Goal: Task Accomplishment & Management: Contribute content

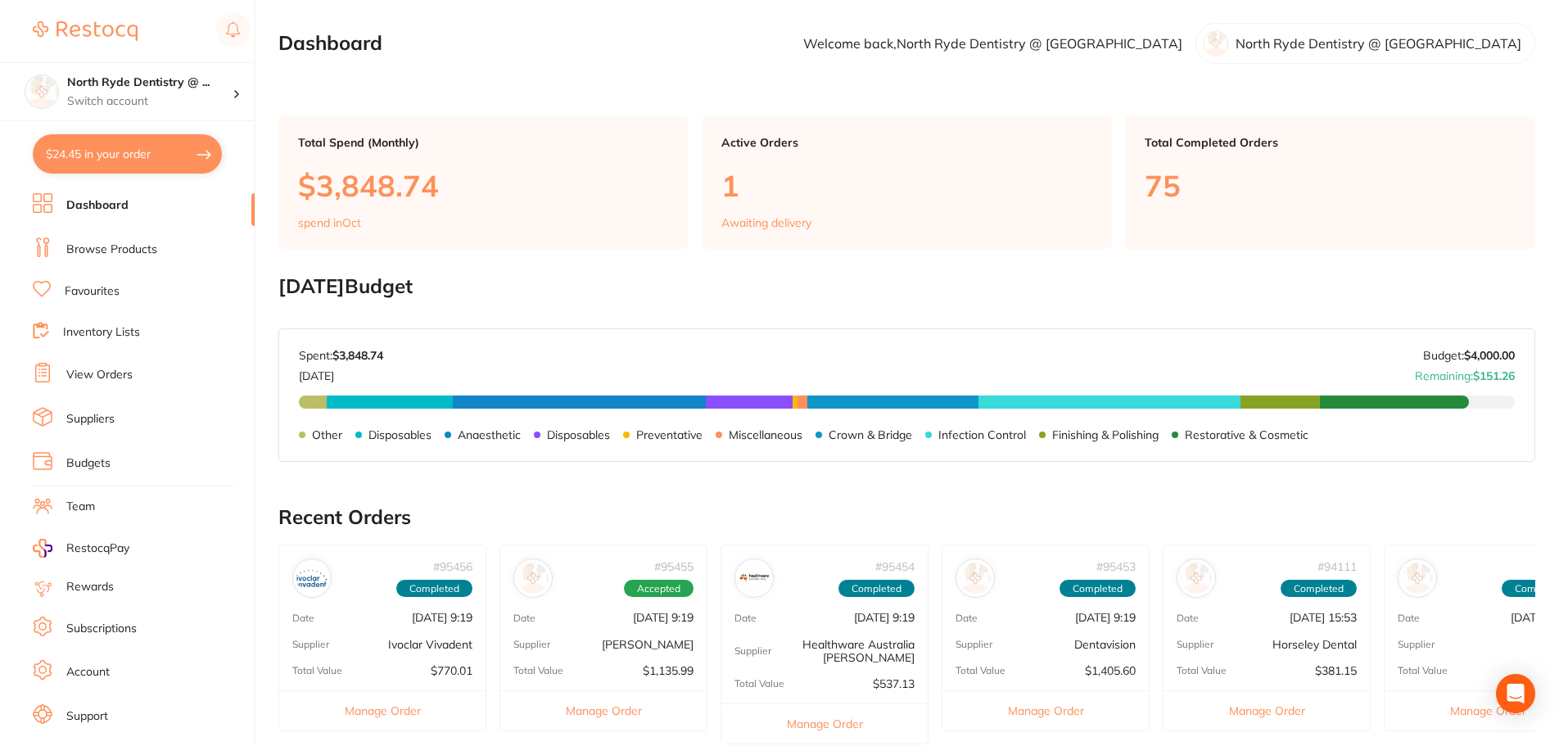
click at [107, 249] on link "Browse Products" at bounding box center [112, 249] width 91 height 16
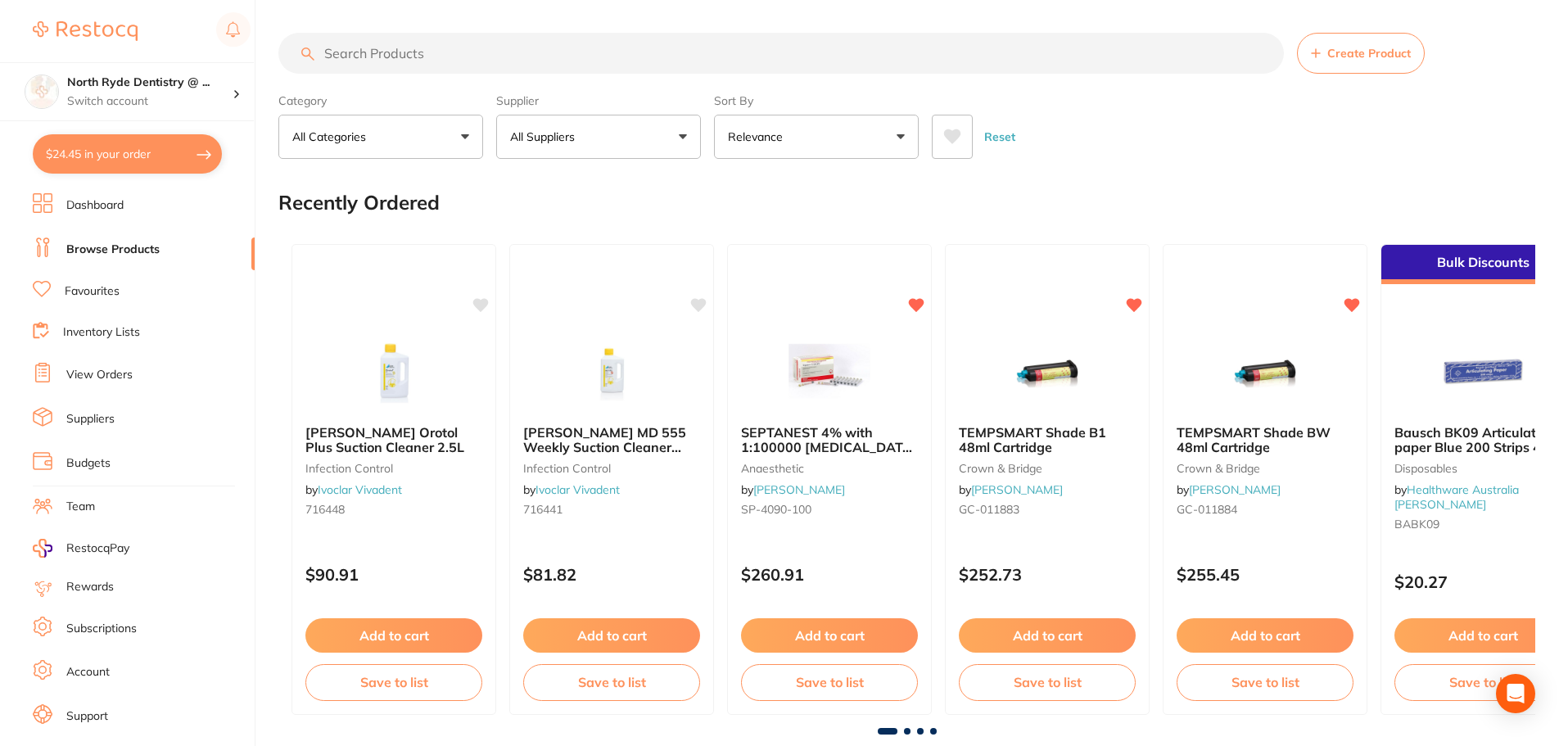
click at [388, 56] on input "search" at bounding box center [781, 54] width 1006 height 41
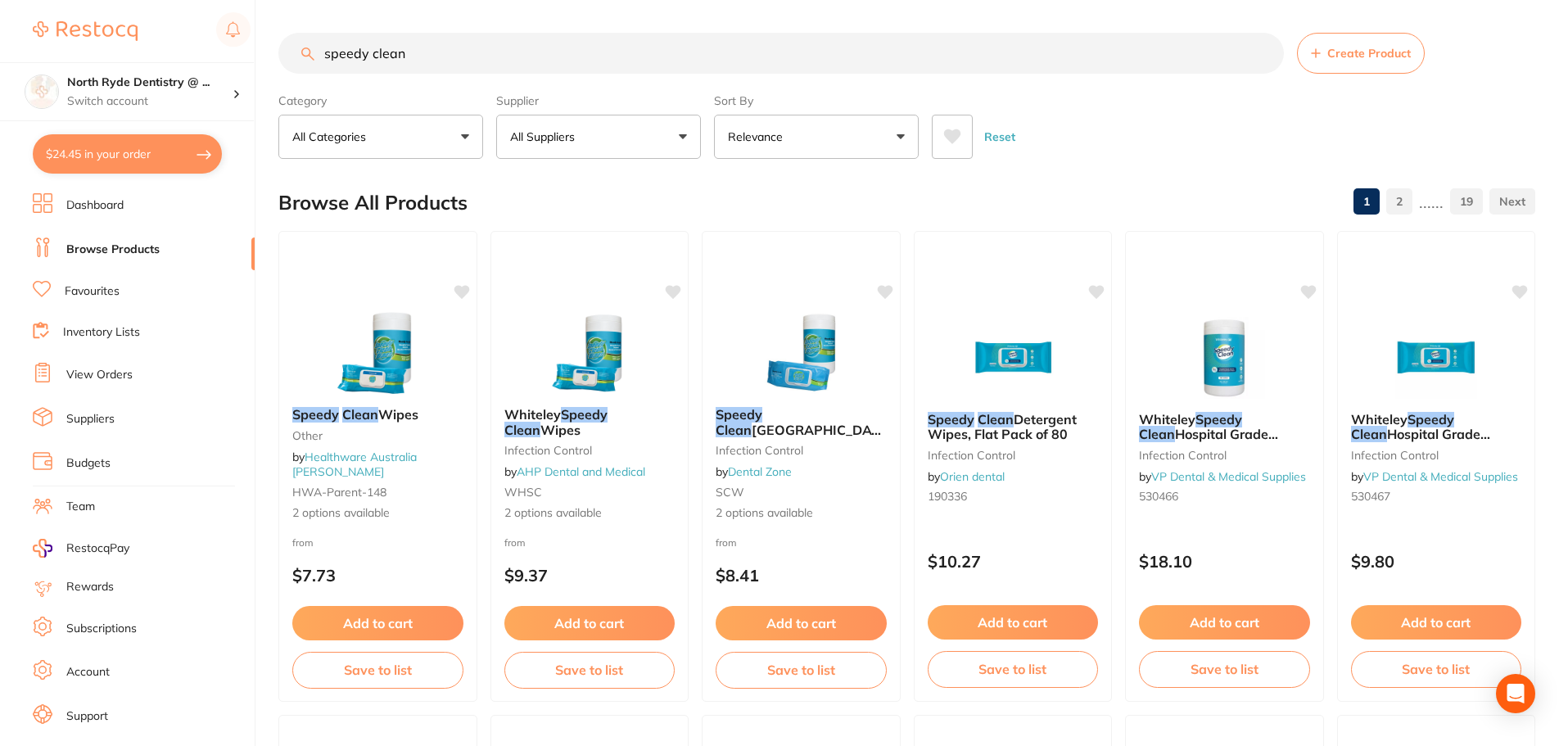
type input "speedy clean"
click at [583, 146] on button "All Suppliers" at bounding box center [598, 136] width 205 height 44
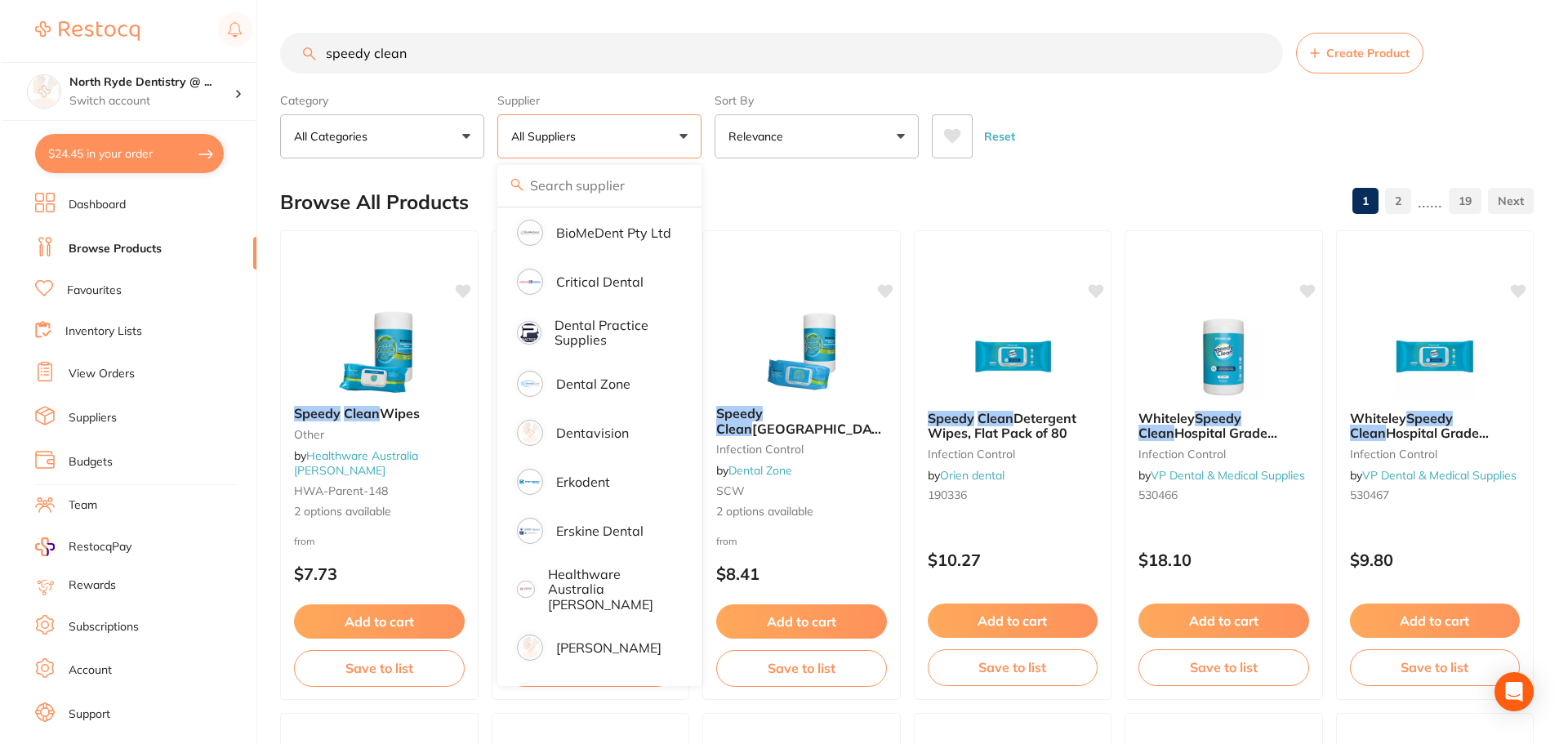
scroll to position [326, 0]
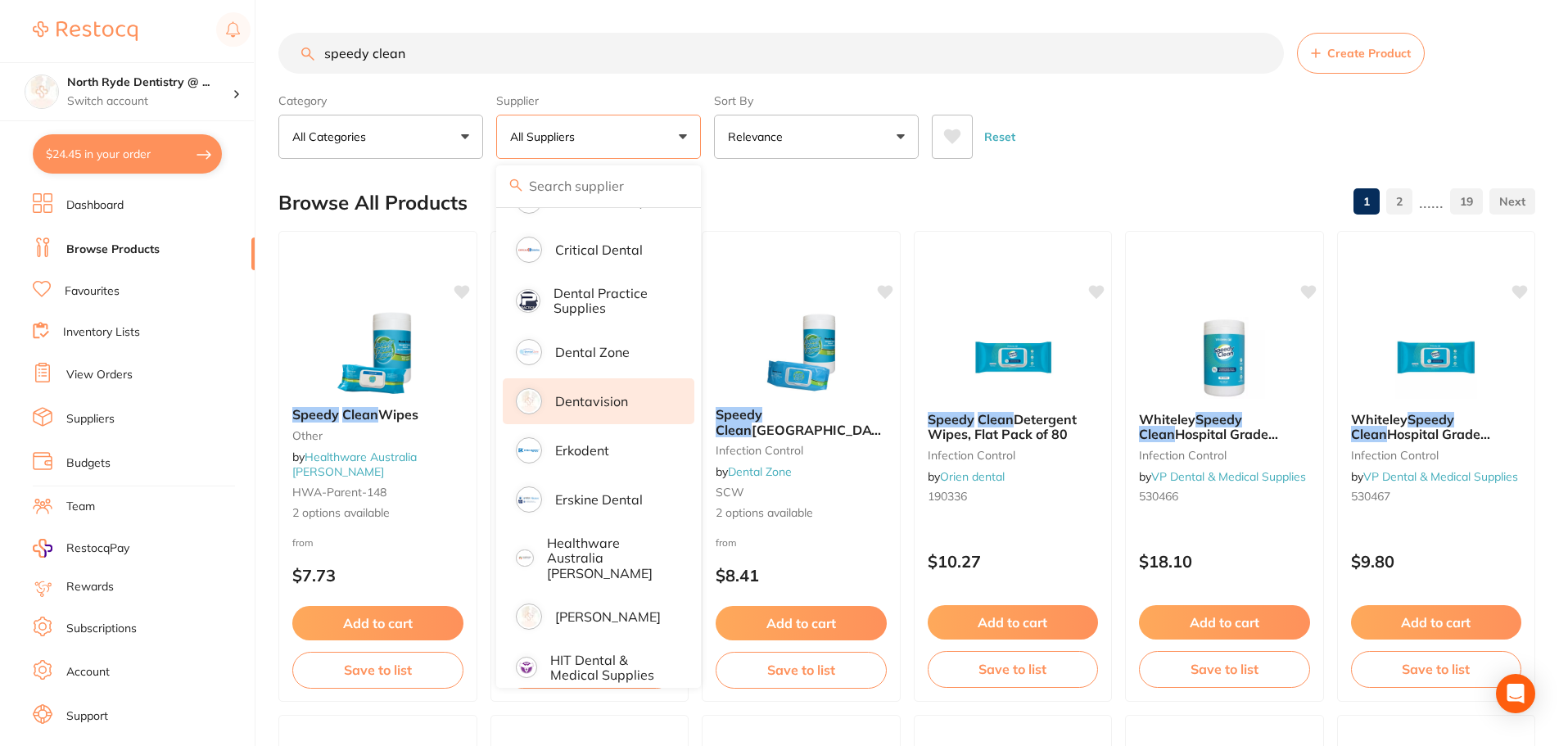
click at [598, 403] on p "Dentavision" at bounding box center [591, 402] width 72 height 15
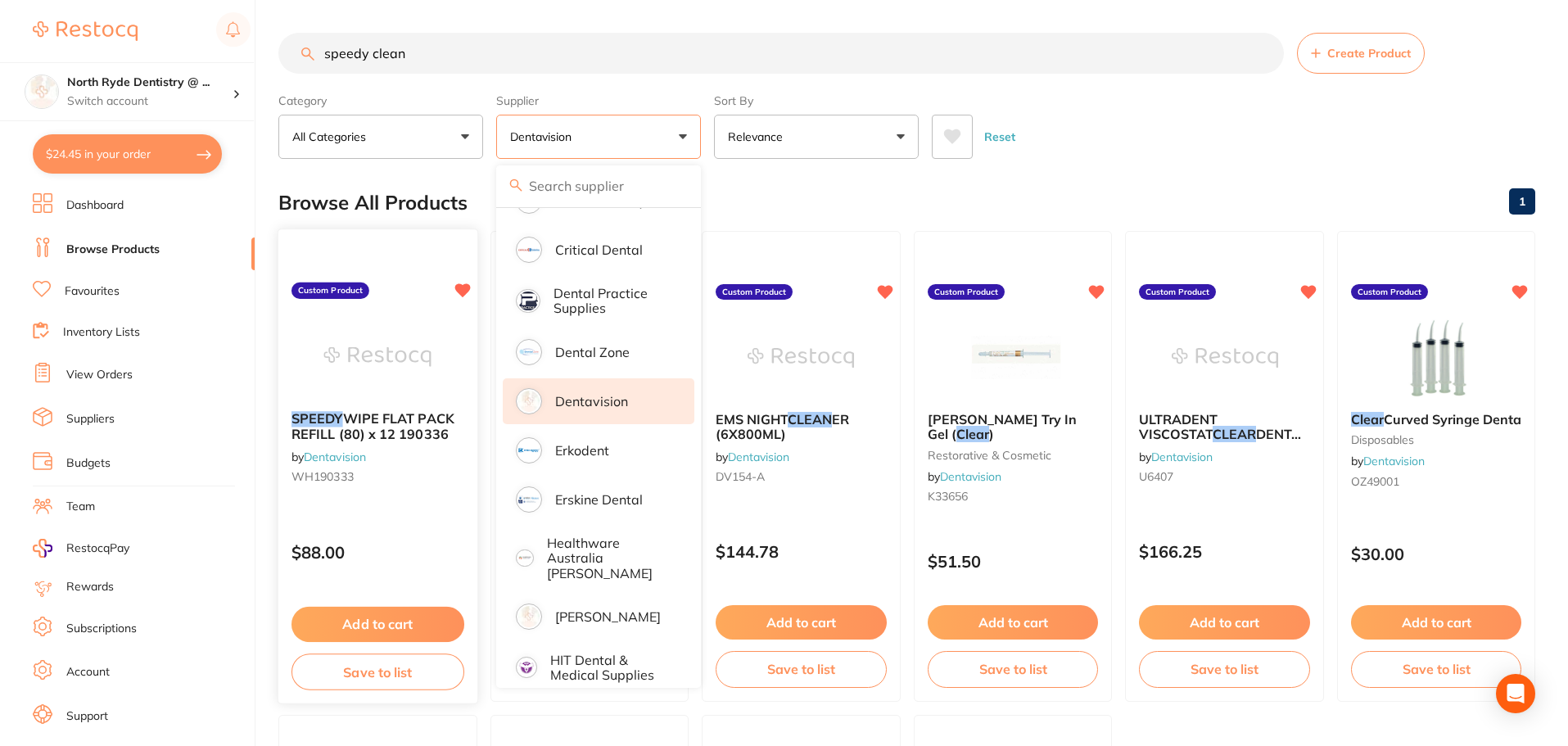
click at [330, 622] on button "Add to cart" at bounding box center [378, 624] width 173 height 35
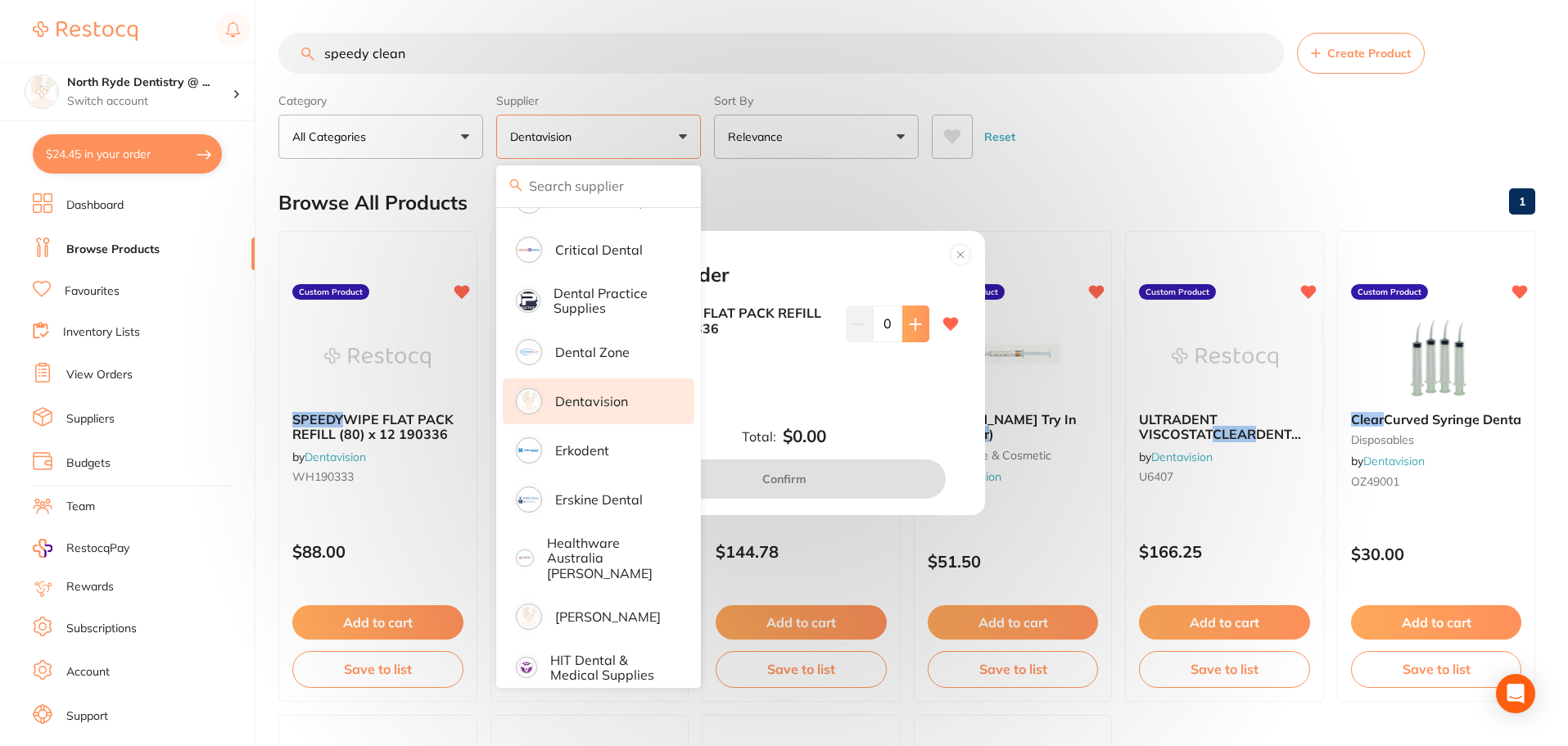
click at [914, 330] on icon at bounding box center [915, 325] width 13 height 13
type input "1"
click at [879, 478] on button "Confirm" at bounding box center [784, 479] width 323 height 40
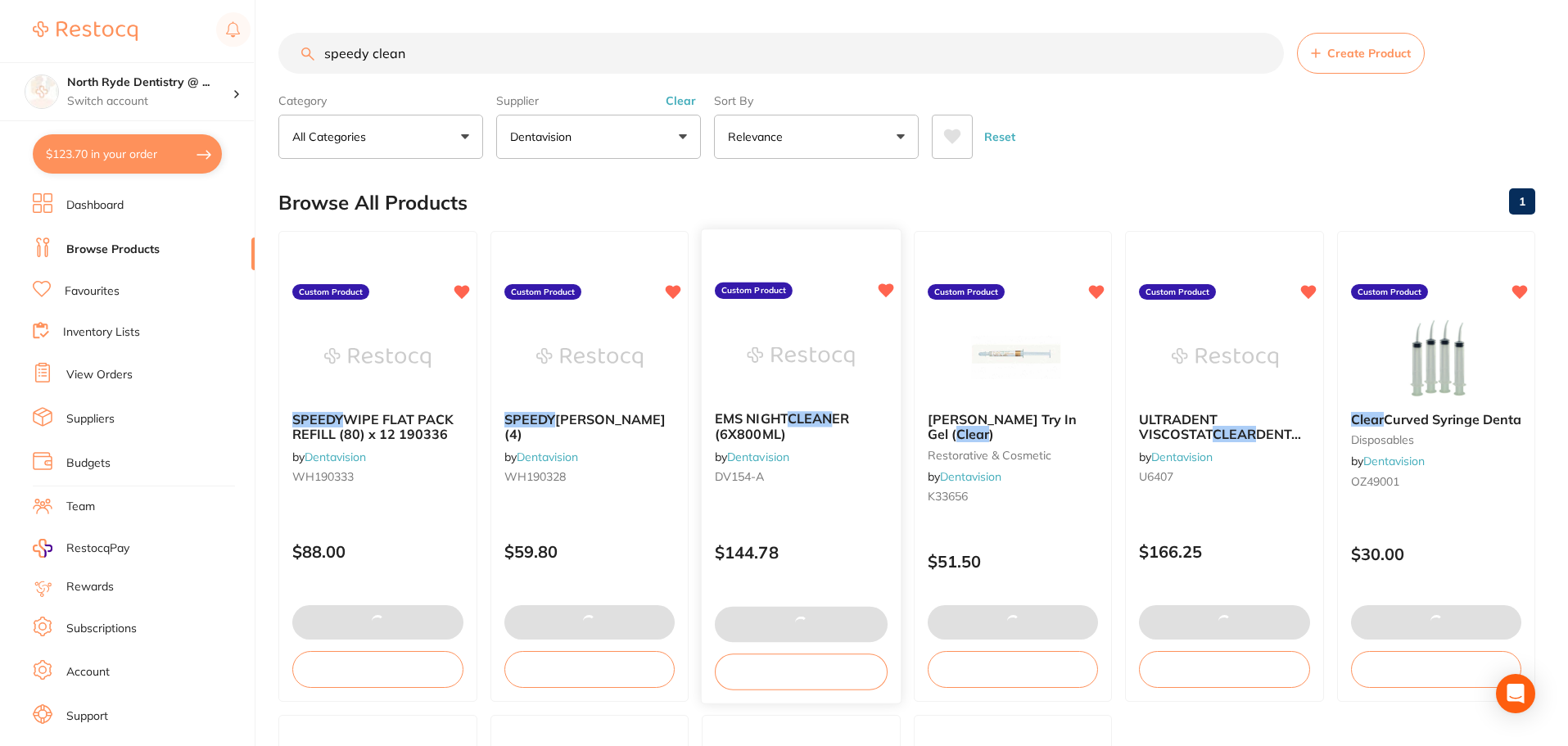
type textarea "Surgery is CLOSED on Wednesdays"
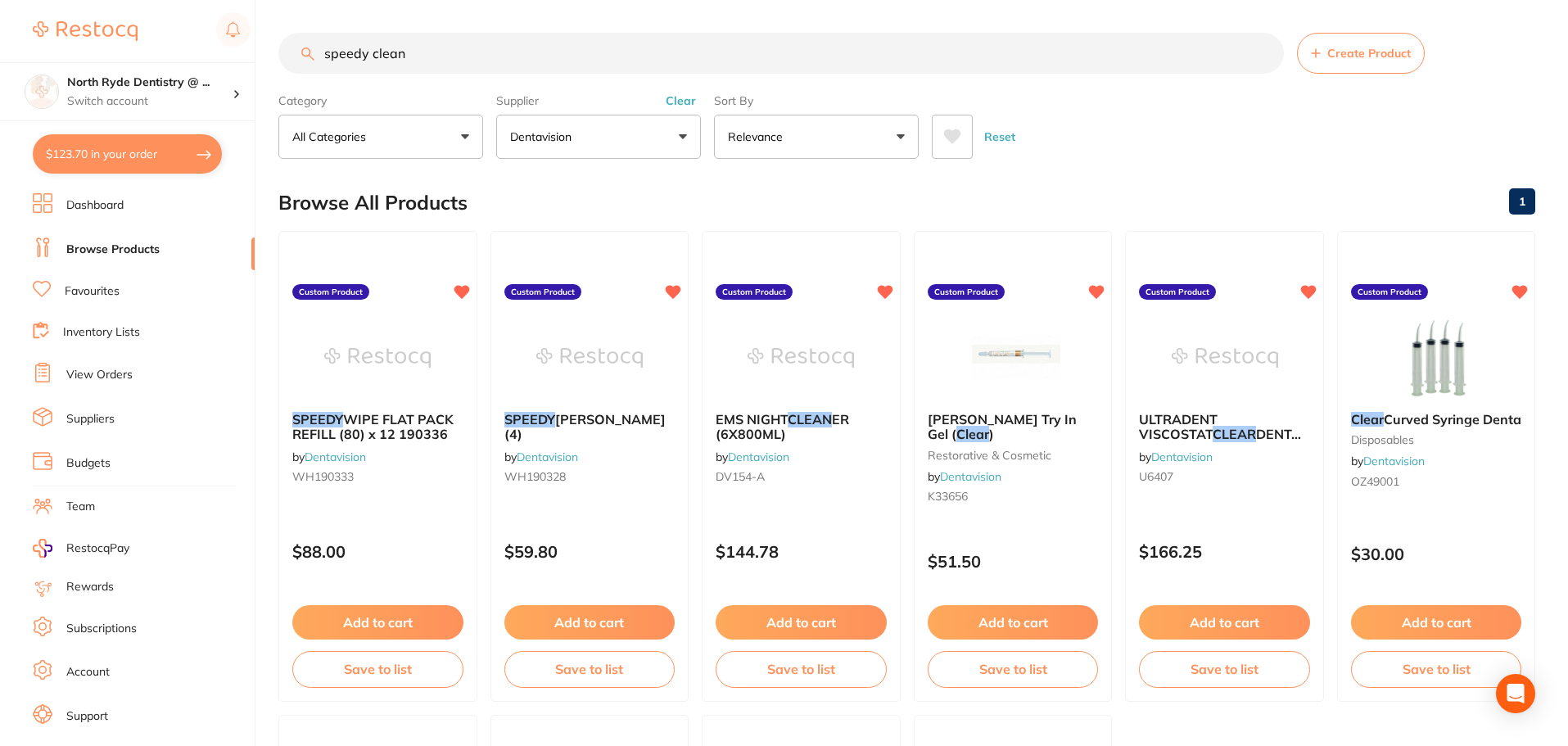
click at [444, 62] on input "speedy clean" at bounding box center [781, 54] width 1006 height 41
click at [691, 101] on button "Clear" at bounding box center [680, 101] width 40 height 15
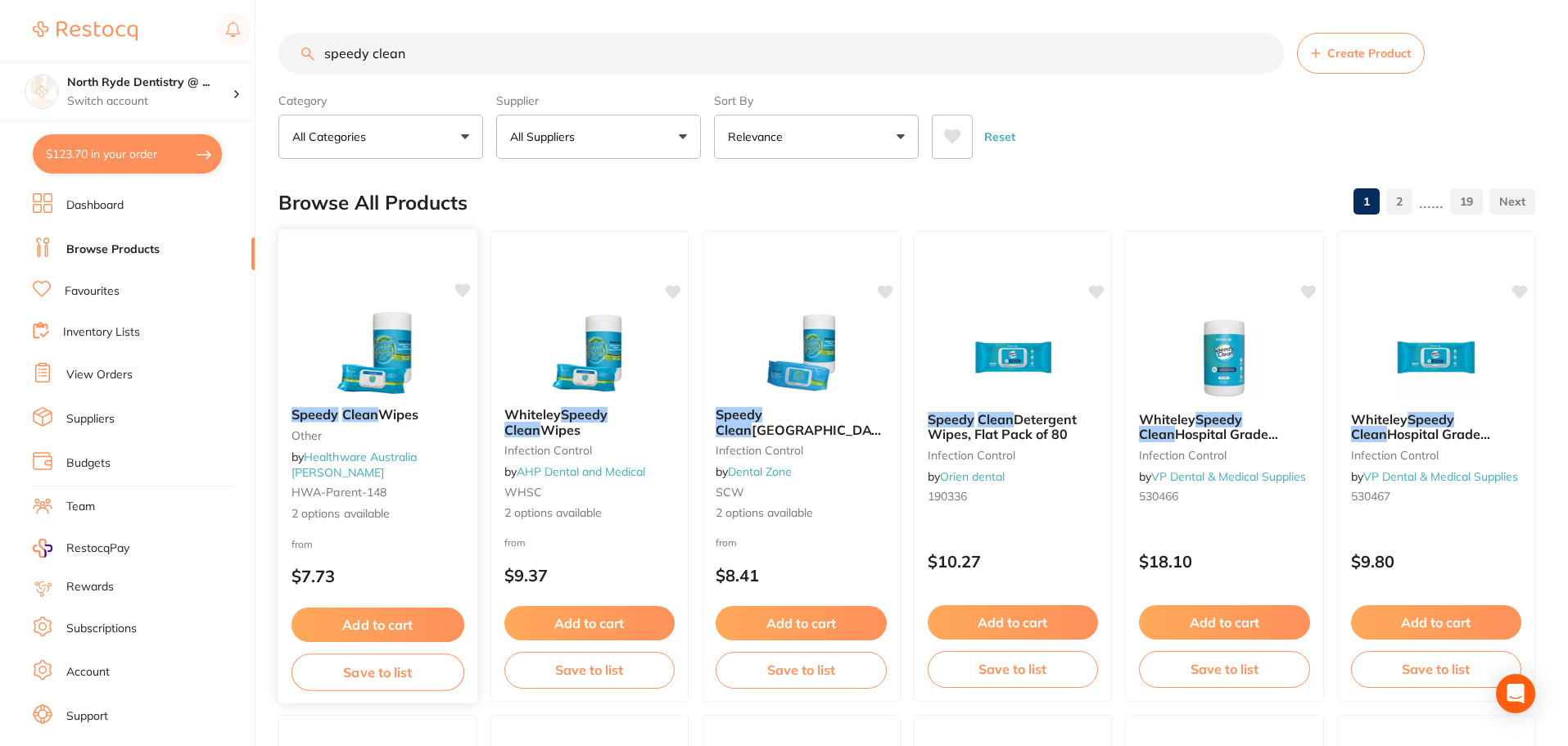
click at [370, 354] on img at bounding box center [378, 353] width 107 height 83
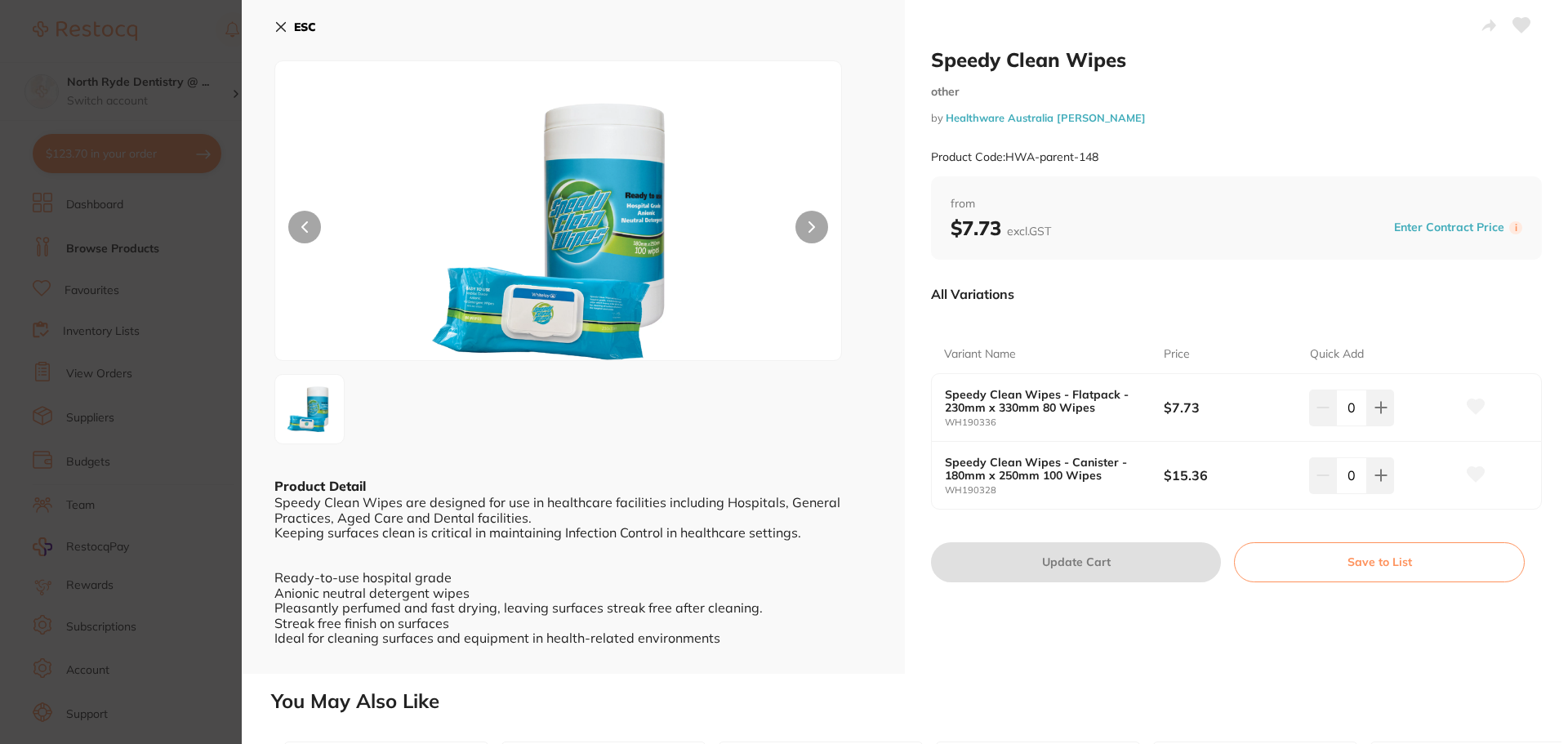
click at [91, 283] on section "Speedy Clean Wipes other by Healthware Australia [PERSON_NAME] Product Code: HW…" at bounding box center [784, 372] width 1568 height 744
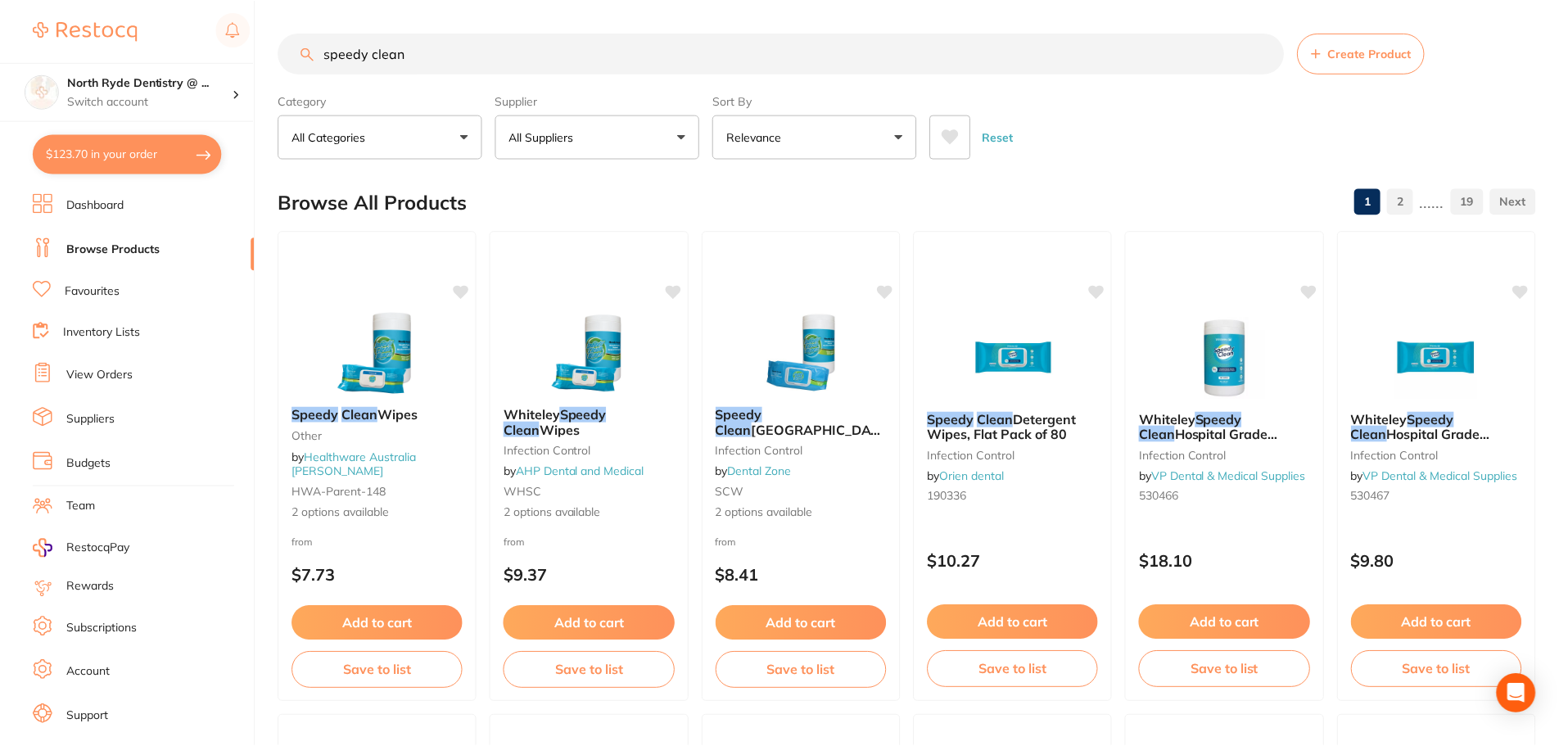
scroll to position [235, 0]
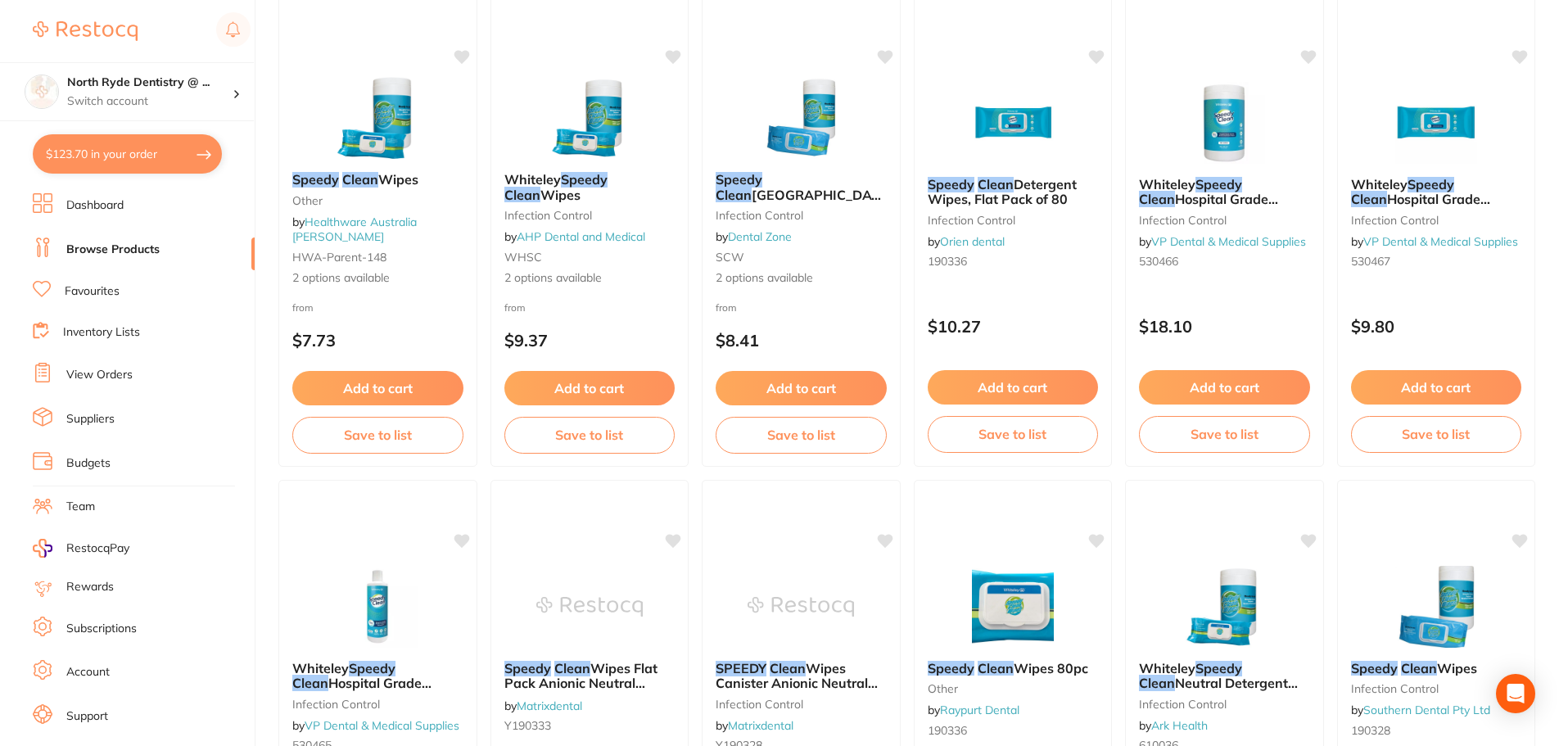
click at [91, 292] on link "Favourites" at bounding box center [92, 291] width 55 height 16
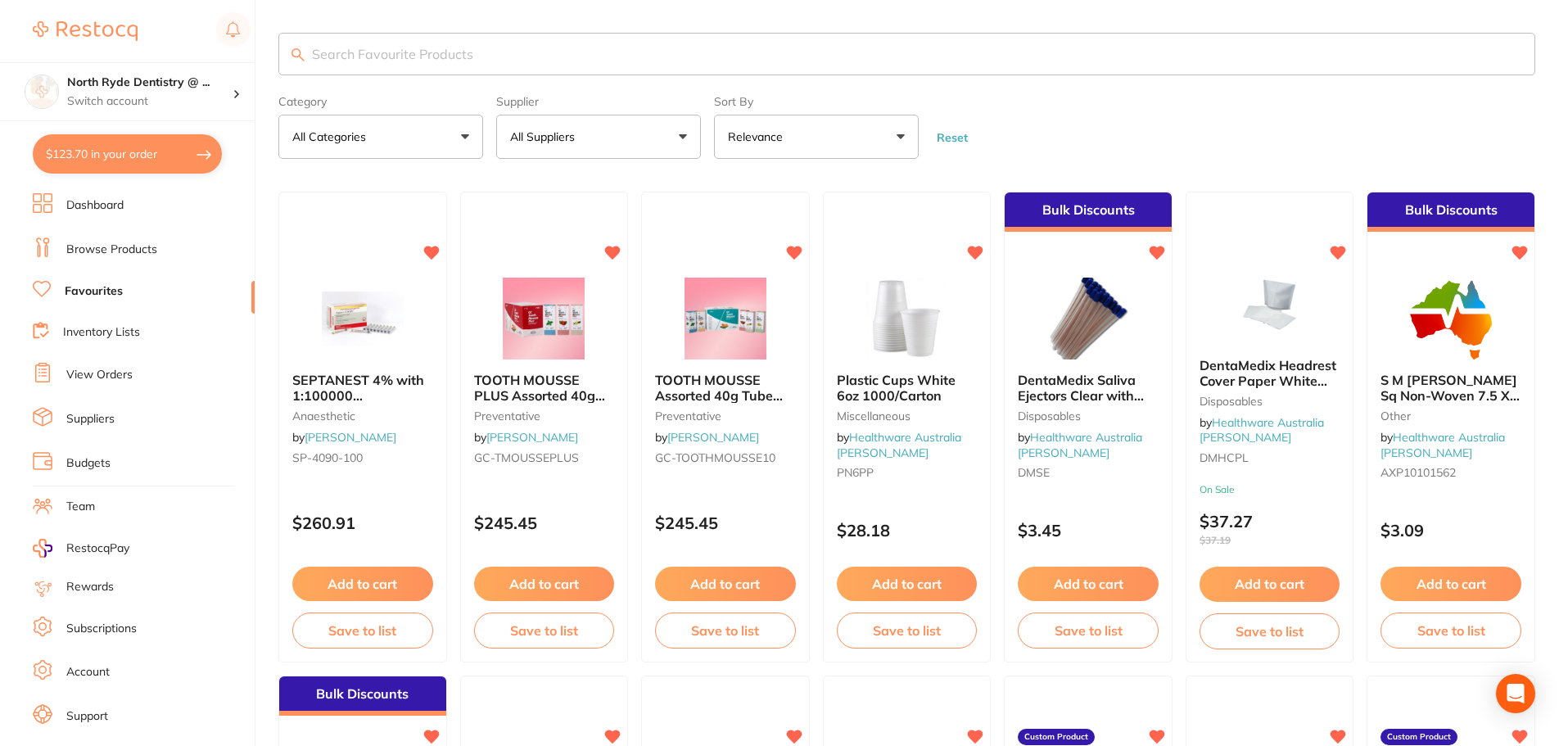
click at [369, 54] on input "search" at bounding box center [907, 54] width 1257 height 42
type input "speedy clean"
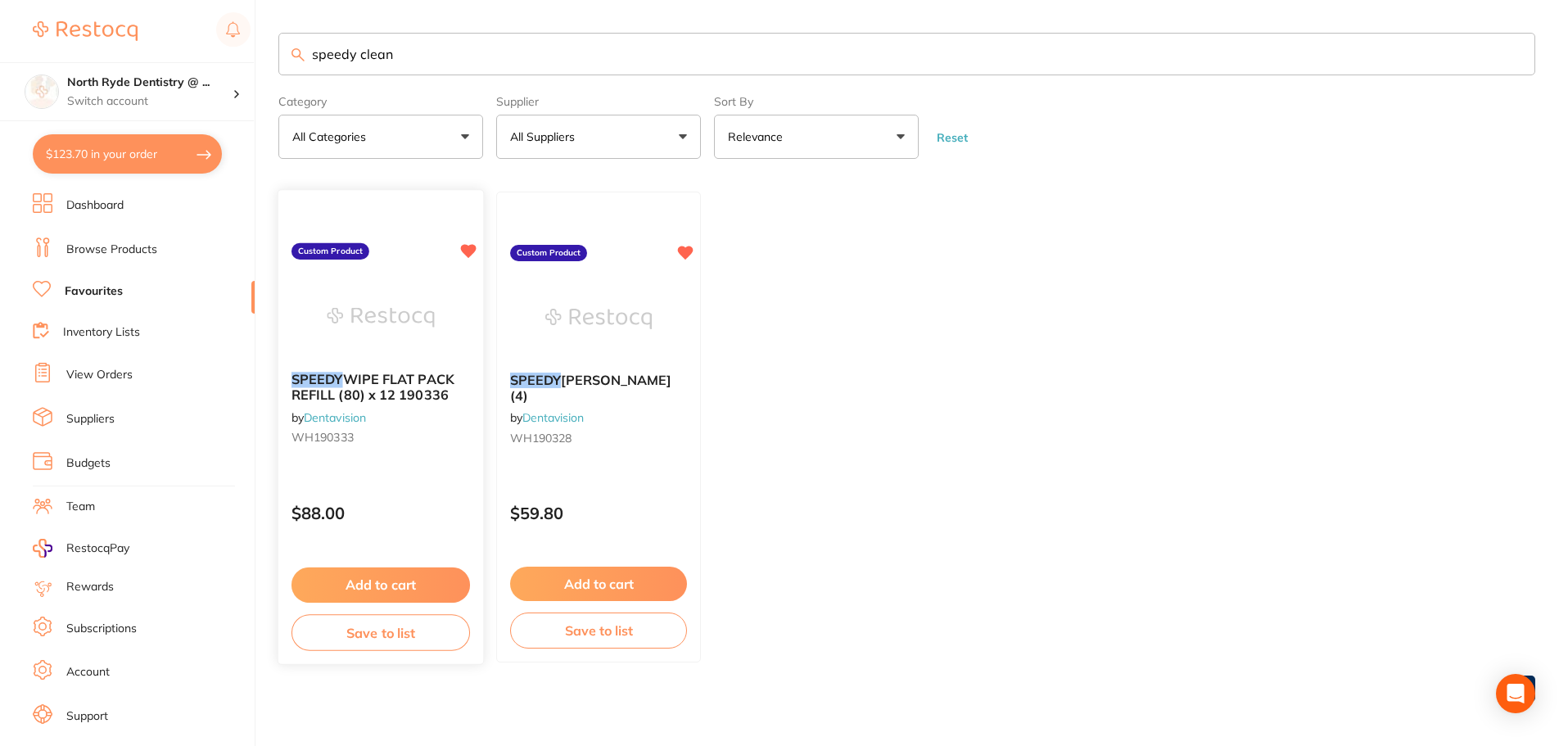
click at [410, 325] on img at bounding box center [380, 318] width 107 height 83
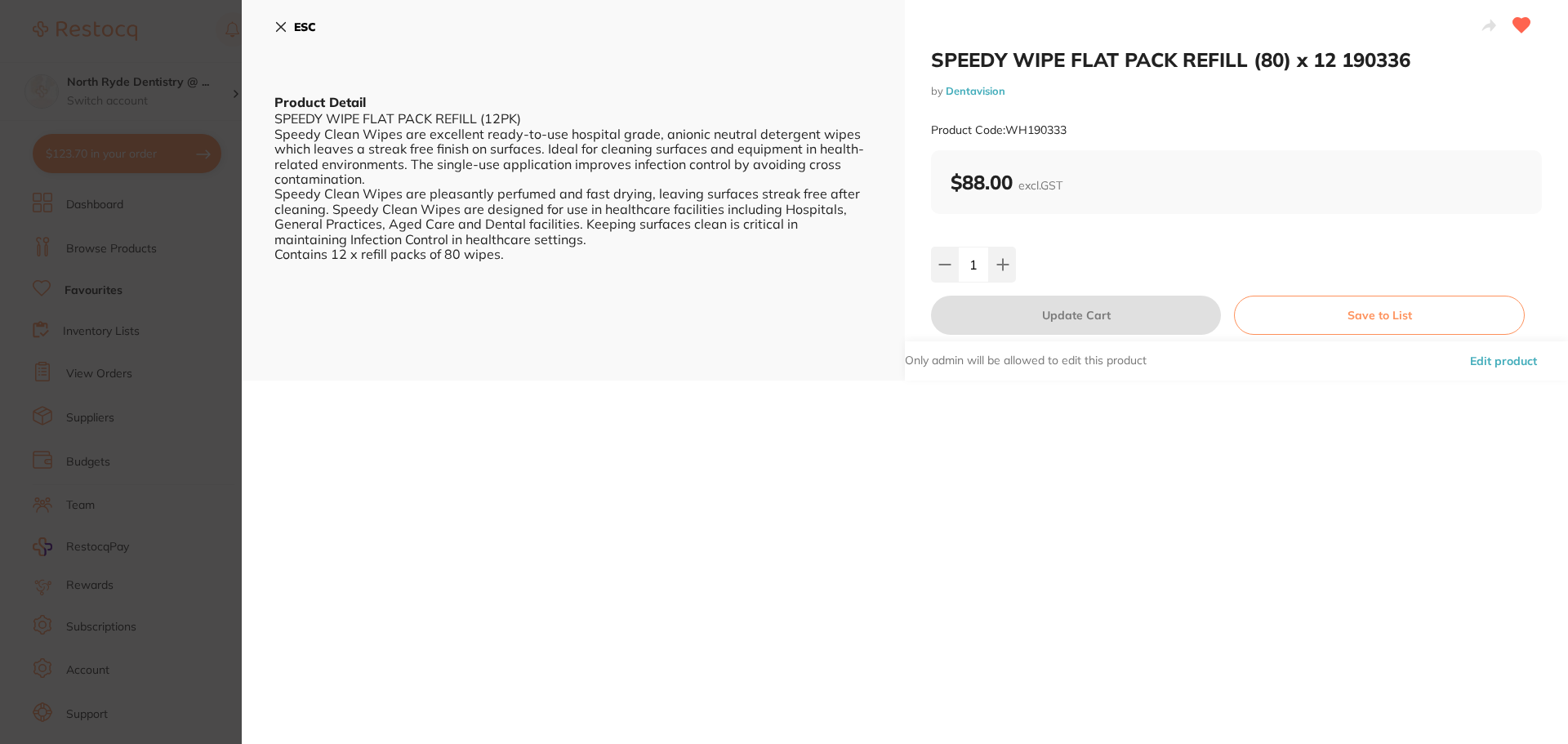
click at [1501, 370] on button "Edit product" at bounding box center [1503, 361] width 77 height 39
click at [1495, 362] on button "Edit product" at bounding box center [1503, 361] width 77 height 39
click at [1484, 365] on button "Edit product" at bounding box center [1503, 361] width 77 height 39
click at [1283, 380] on div "Only admin will be allowed to edit this product Edit product" at bounding box center [1236, 361] width 663 height 39
click at [1127, 364] on p "Only admin will be allowed to edit this product" at bounding box center [1026, 360] width 242 height 16
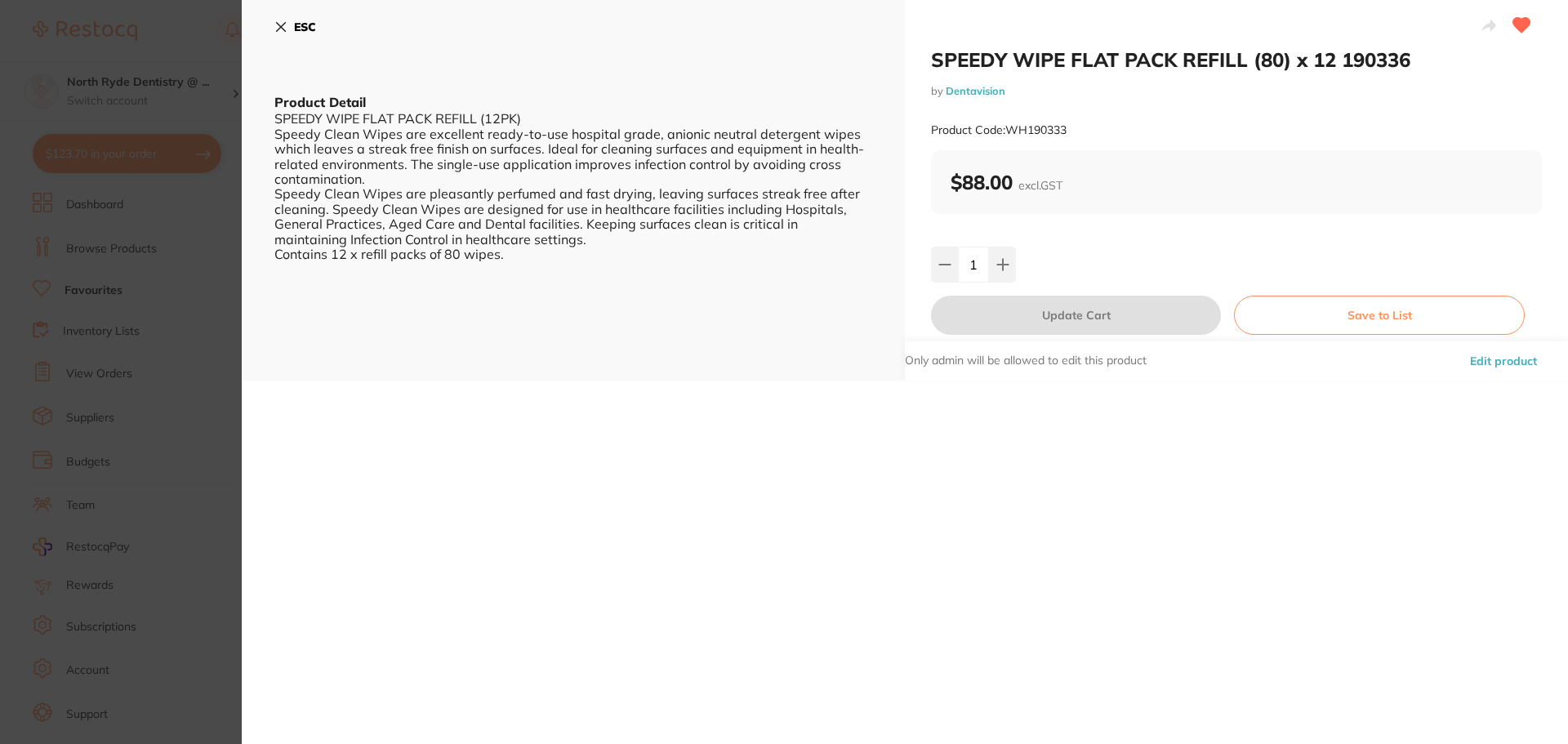
click at [1498, 358] on button "Edit product" at bounding box center [1503, 361] width 77 height 39
click at [1485, 361] on button "Edit product" at bounding box center [1503, 361] width 77 height 39
click at [998, 94] on link "Dentavision" at bounding box center [976, 91] width 60 height 13
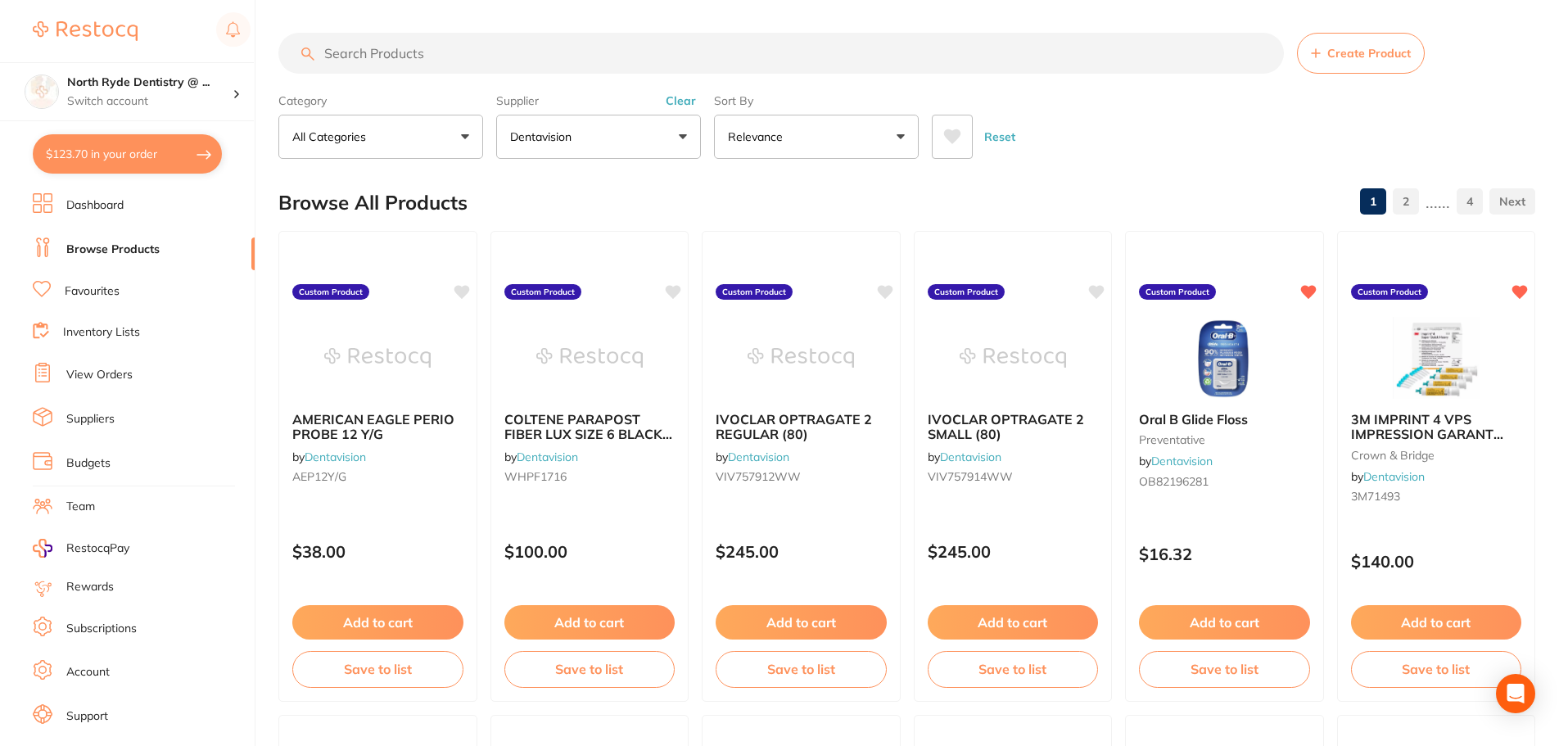
click at [403, 60] on input "search" at bounding box center [781, 54] width 1006 height 41
type input "speedy"
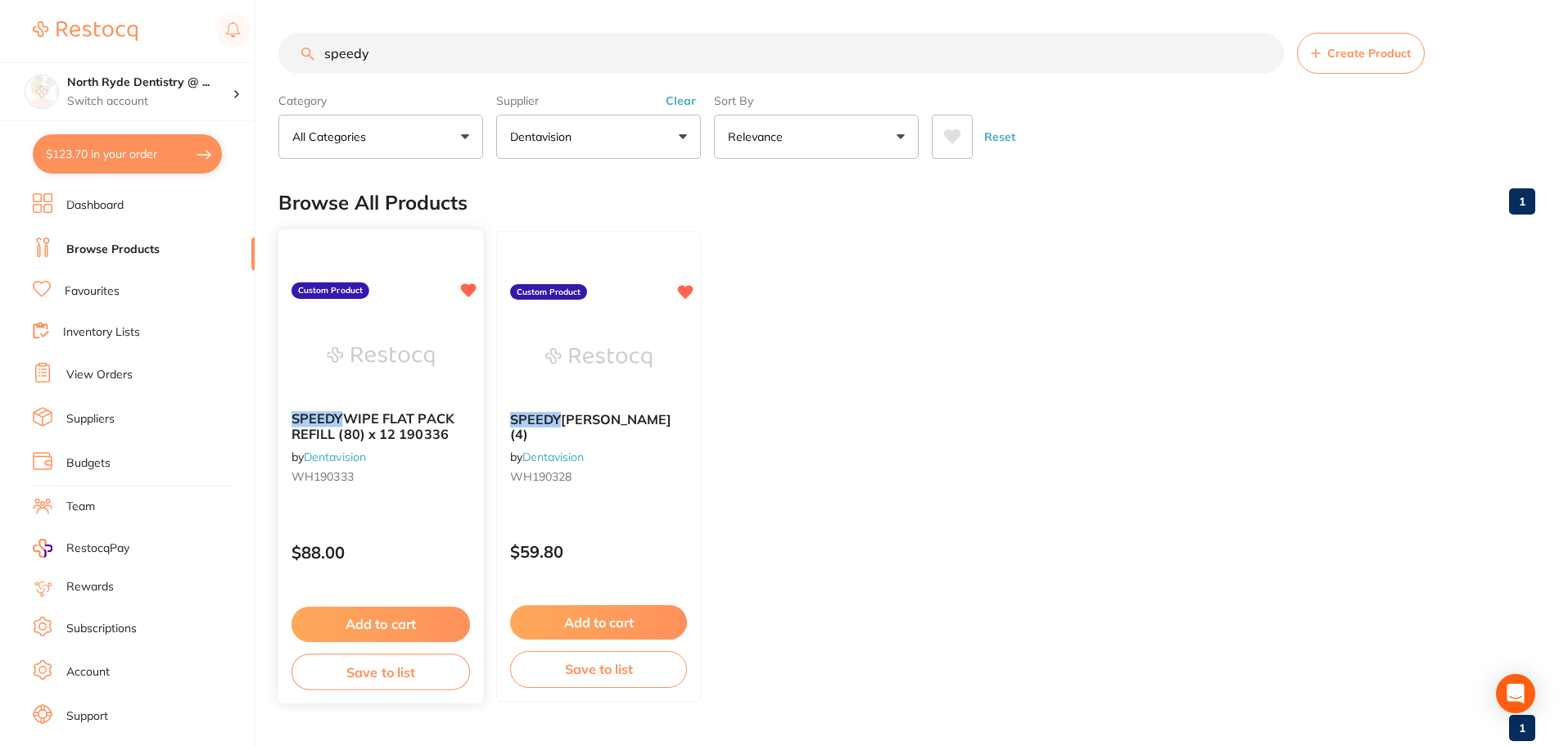
click at [400, 375] on img at bounding box center [380, 357] width 107 height 83
click at [356, 386] on img at bounding box center [380, 357] width 107 height 83
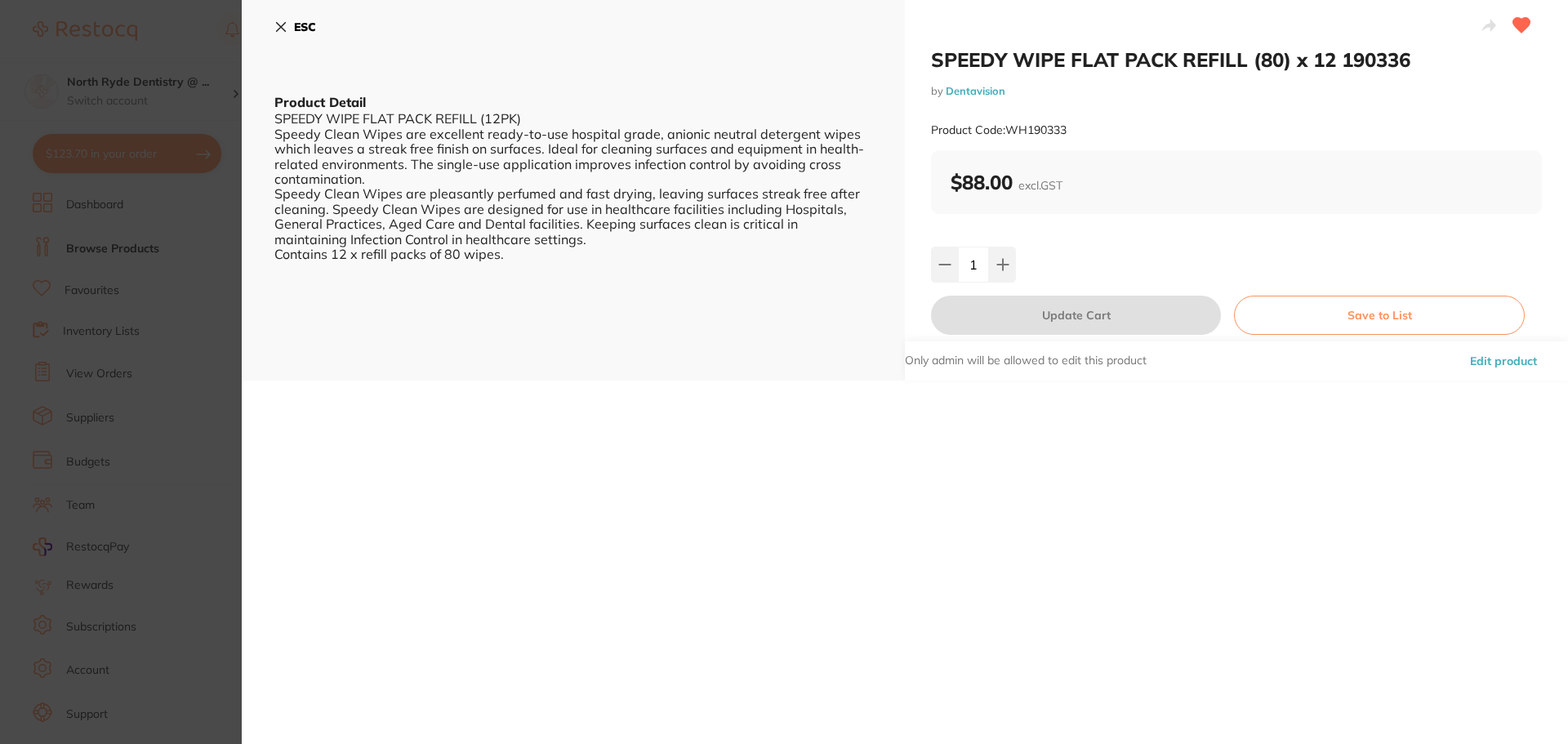
click at [1511, 362] on button "Edit product" at bounding box center [1503, 361] width 77 height 39
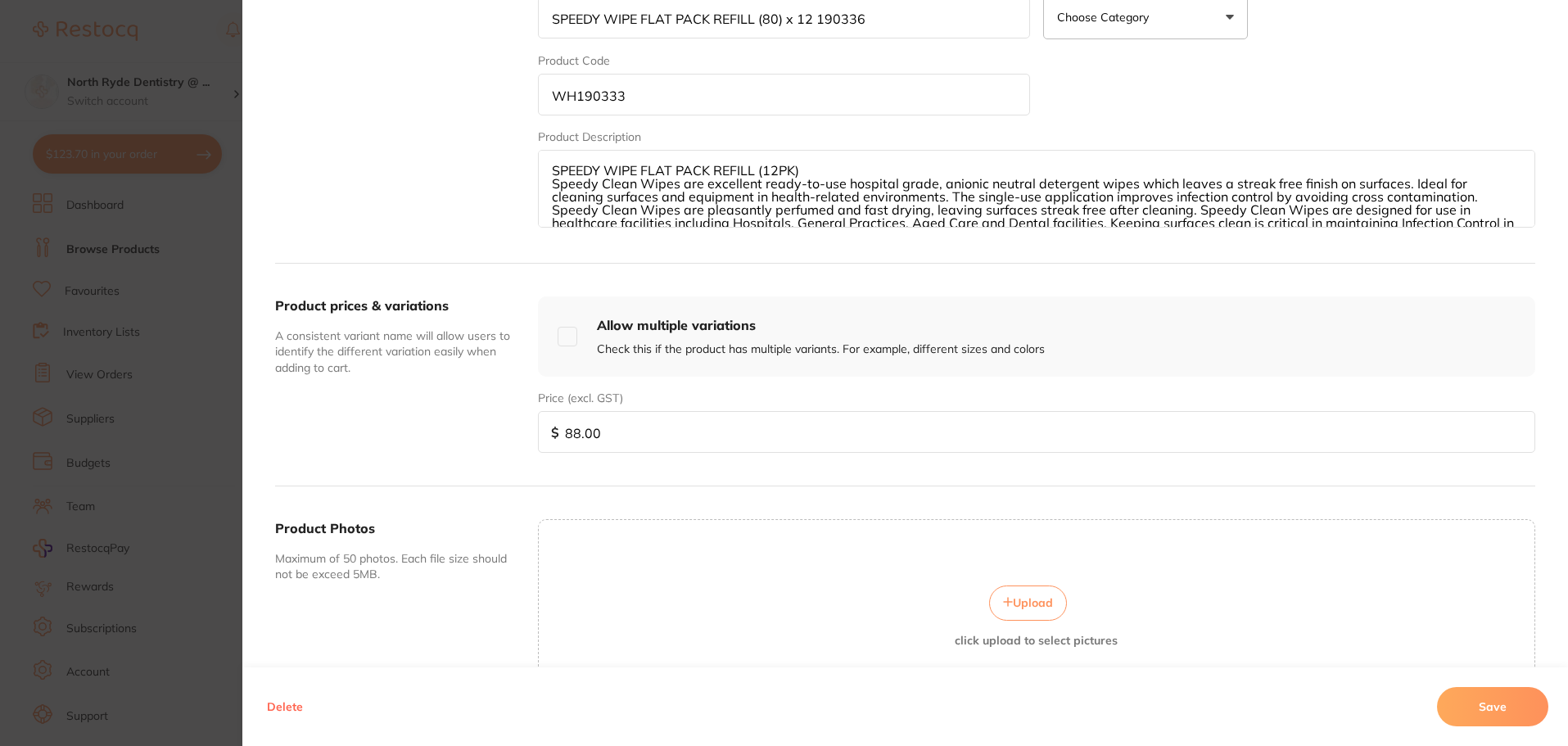
scroll to position [451, 0]
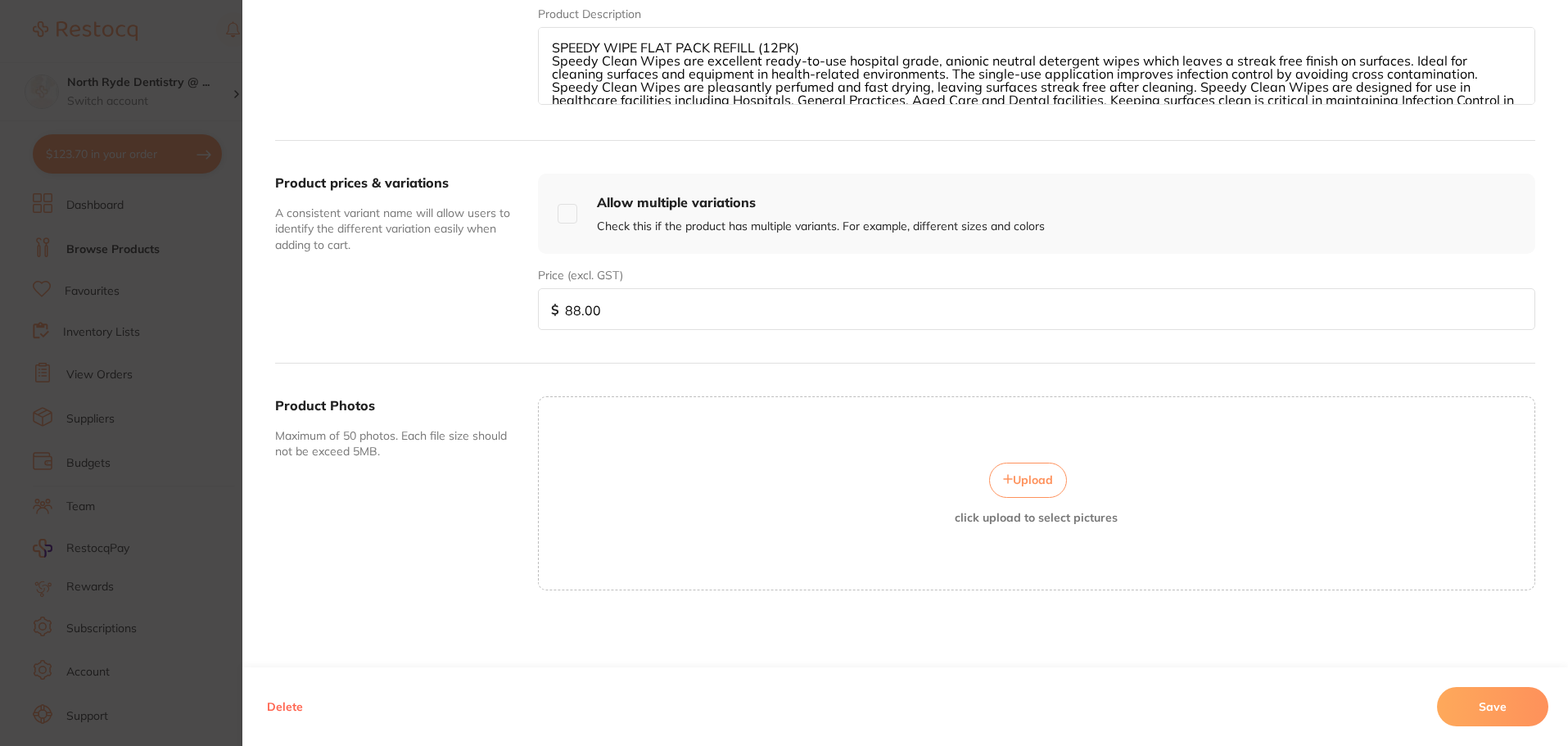
click at [1022, 481] on span "Upload" at bounding box center [1033, 480] width 40 height 15
click at [1483, 710] on button "Save" at bounding box center [1493, 706] width 111 height 40
